Goal: Task Accomplishment & Management: Manage account settings

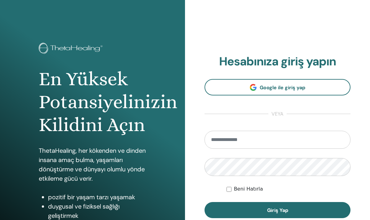
click at [215, 142] on input "email" at bounding box center [278, 140] width 146 height 18
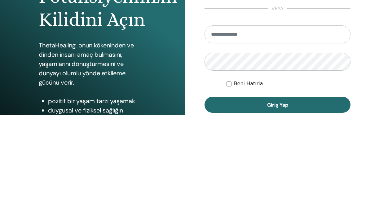
type input "**********"
click at [253, 202] on button "Giriş Yap" at bounding box center [278, 210] width 146 height 16
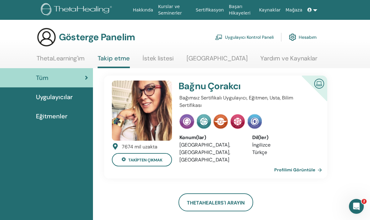
click at [64, 61] on font "ThetaLearning'im" at bounding box center [61, 58] width 48 height 8
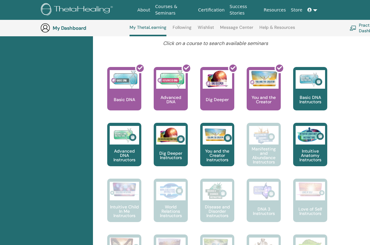
scroll to position [252, 0]
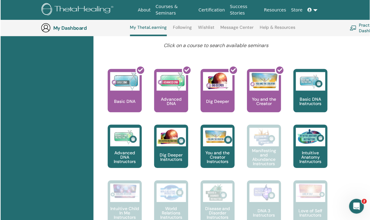
scroll to position [247, 0]
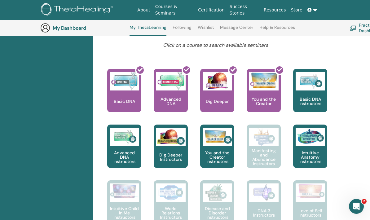
click at [211, 11] on link "Certification" at bounding box center [211, 9] width 31 height 11
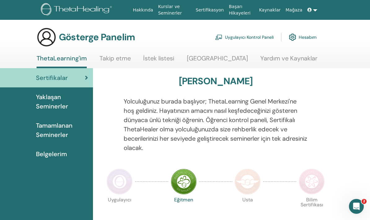
click at [47, 156] on font "Belgelerim" at bounding box center [51, 154] width 31 height 8
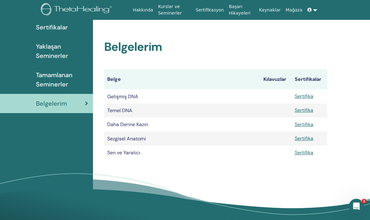
scroll to position [51, 0]
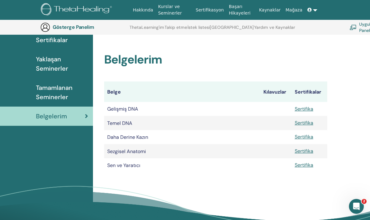
click at [304, 121] on font "Sertifika" at bounding box center [304, 123] width 19 height 7
click at [303, 167] on font "Sertifika" at bounding box center [304, 165] width 19 height 7
